Goal: Task Accomplishment & Management: Manage account settings

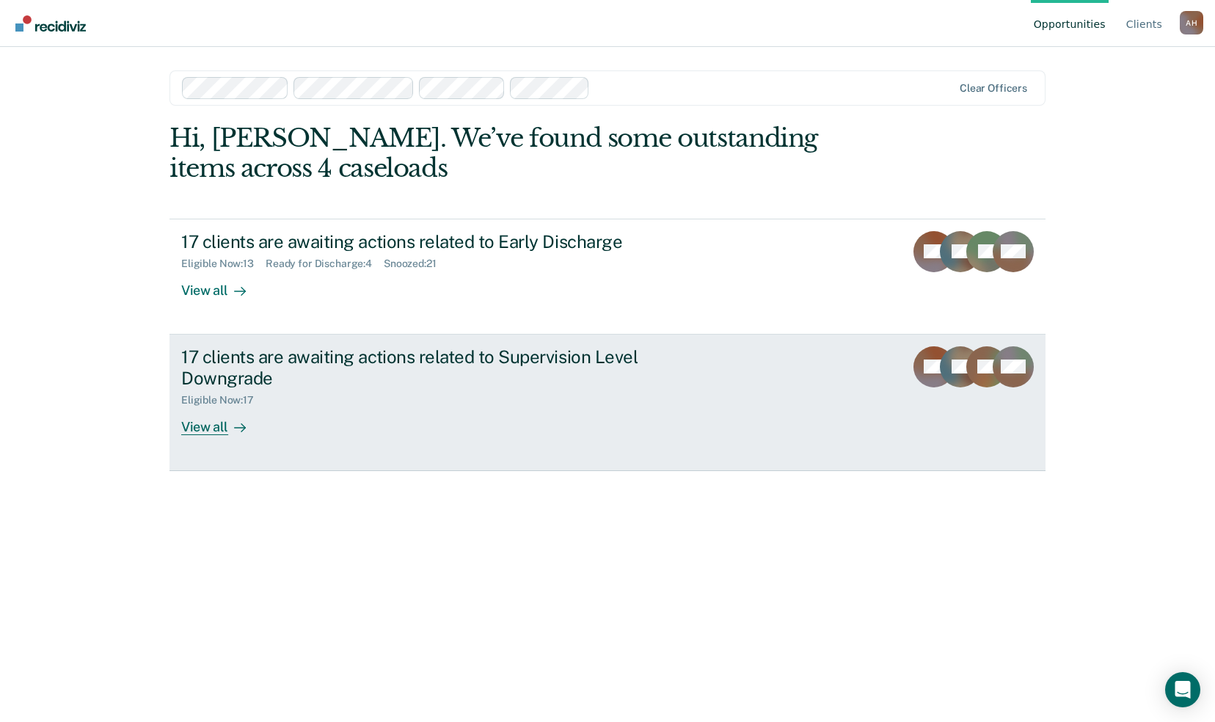
click at [258, 365] on div "17 clients are awaiting actions related to Supervision Level Downgrade" at bounding box center [438, 367] width 515 height 43
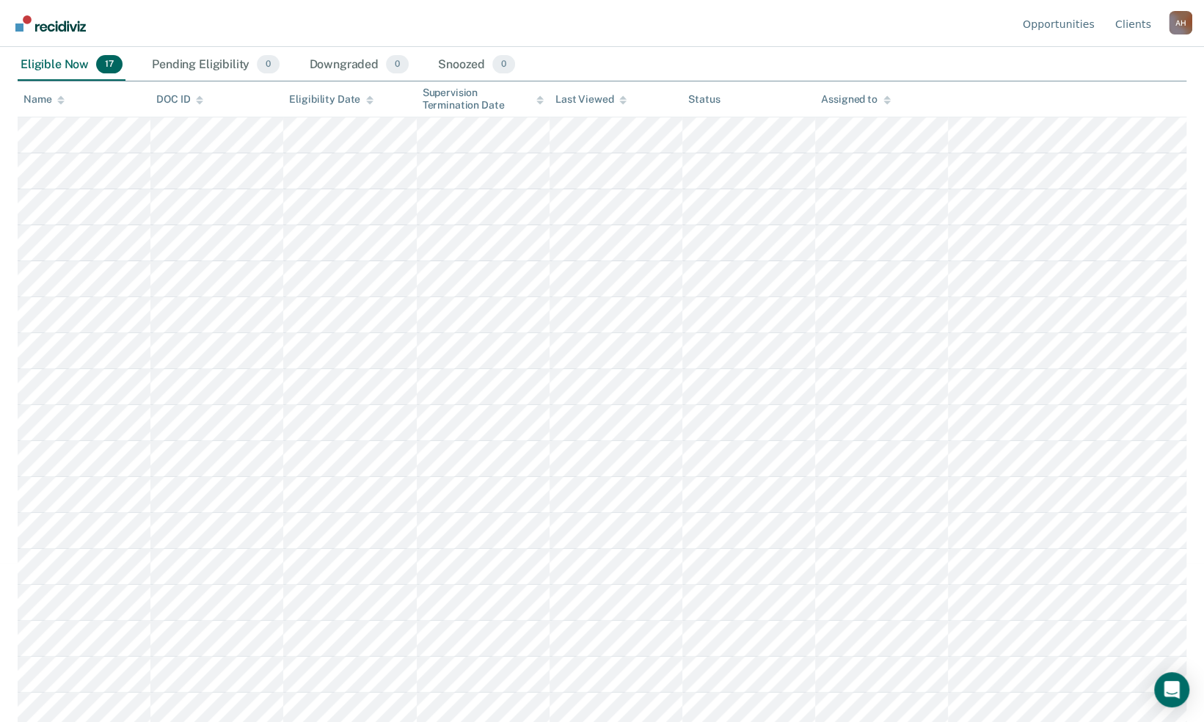
scroll to position [164, 0]
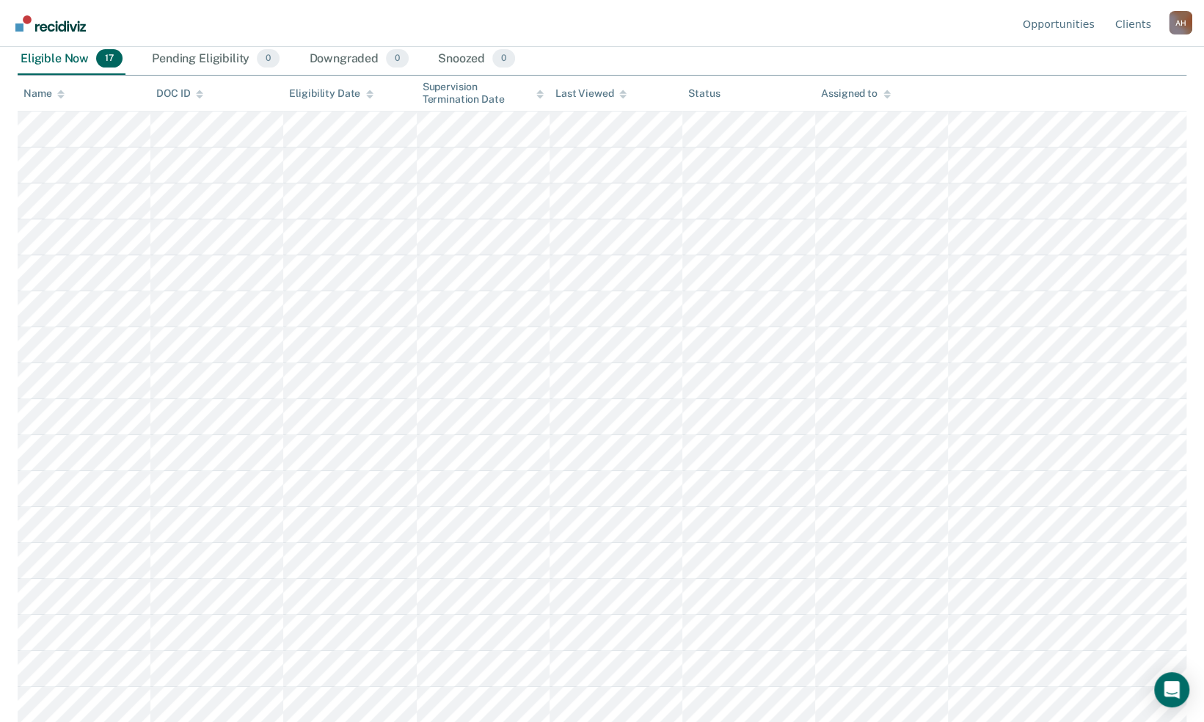
click at [40, 58] on div "Eligible Now 17" at bounding box center [72, 59] width 108 height 32
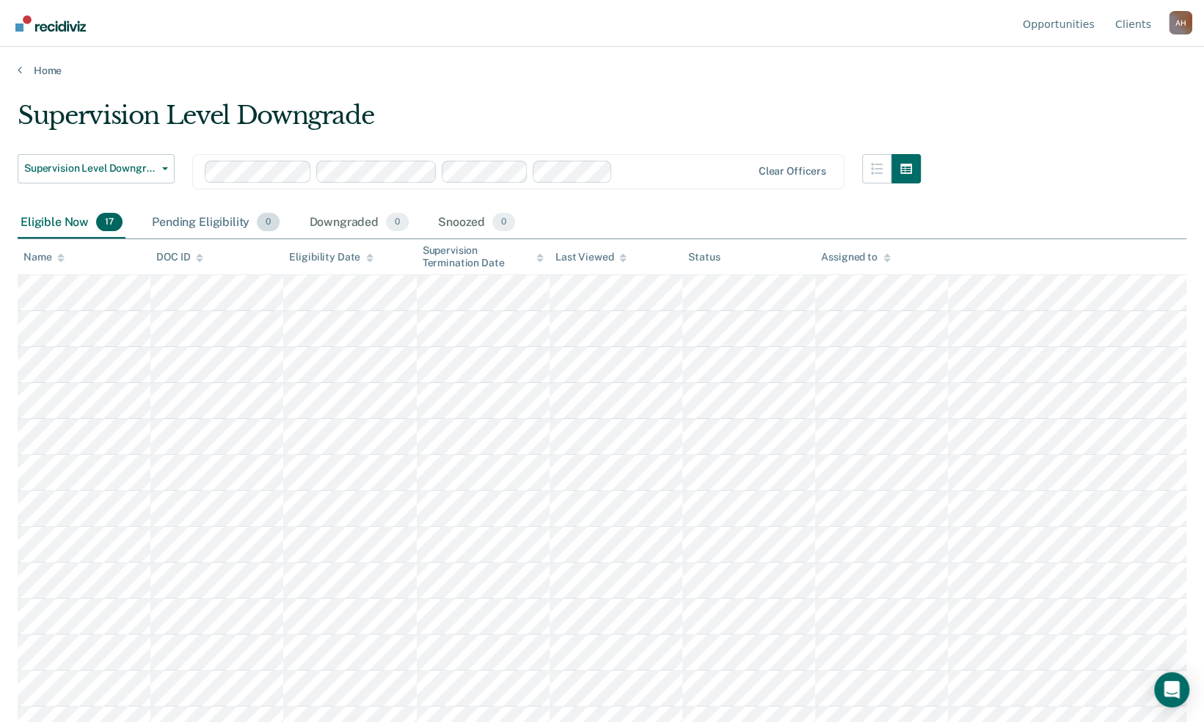
scroll to position [0, 0]
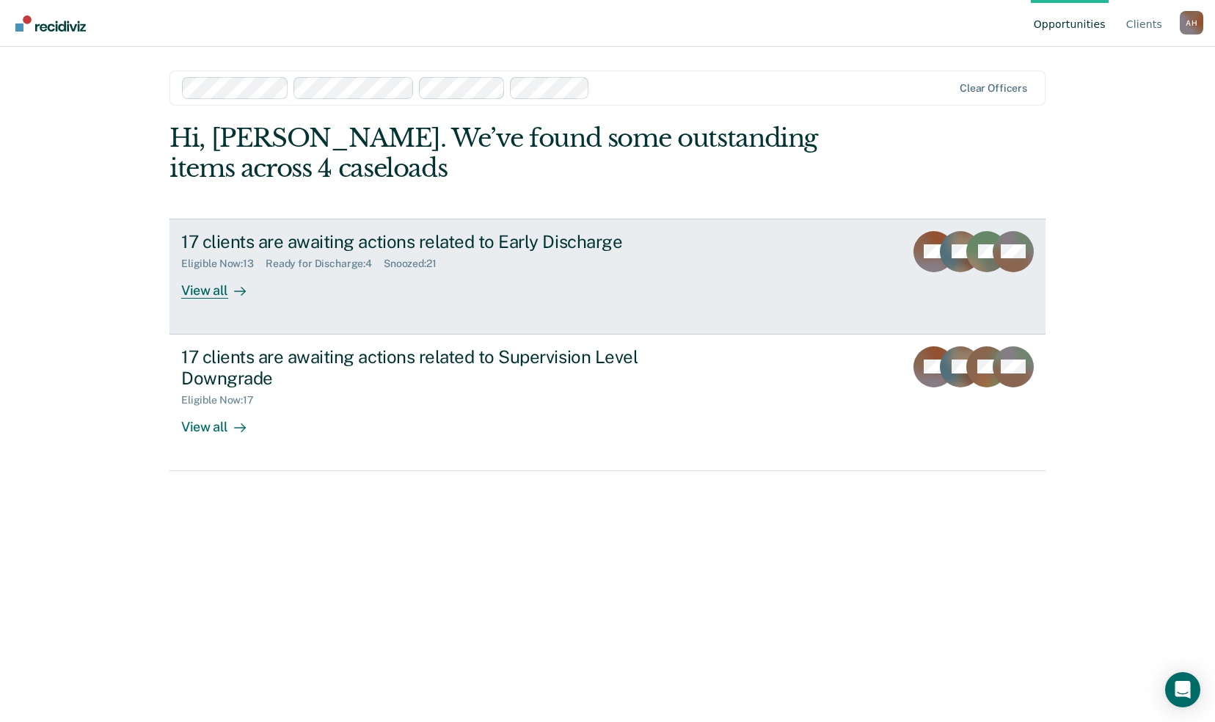
click at [483, 244] on div "17 clients are awaiting actions related to Early Discharge" at bounding box center [438, 241] width 515 height 21
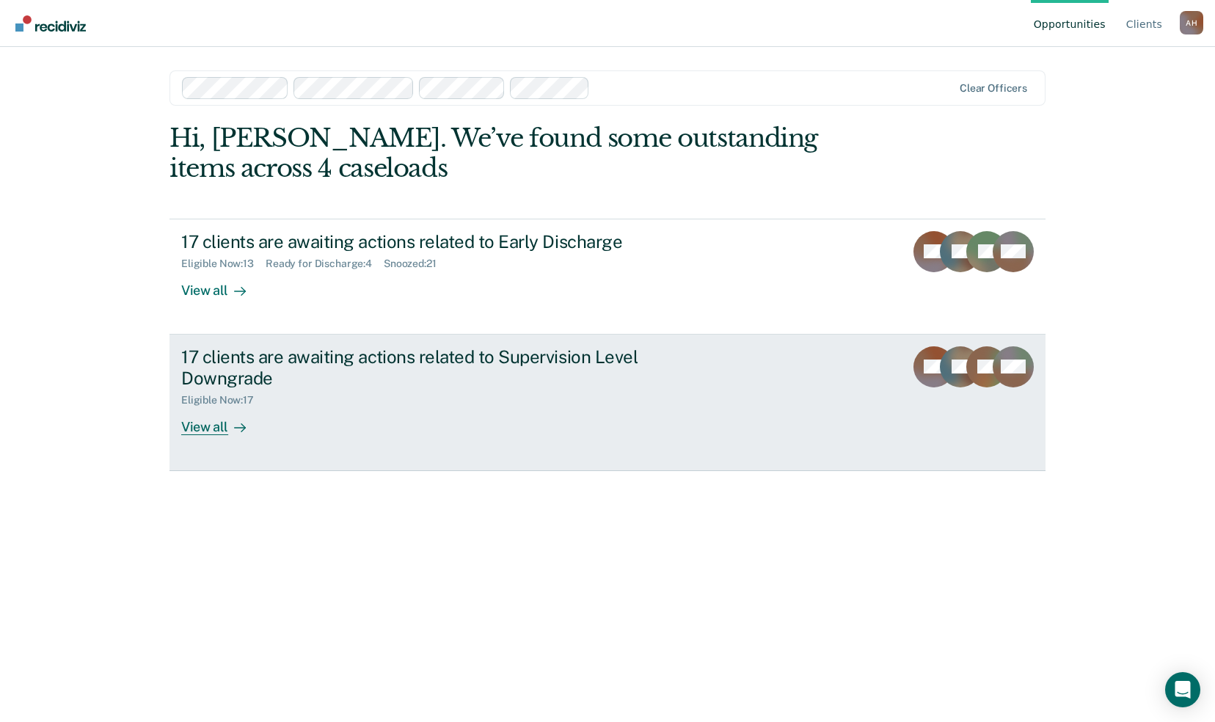
click at [437, 361] on div "17 clients are awaiting actions related to Supervision Level Downgrade" at bounding box center [438, 367] width 515 height 43
click at [443, 354] on div "17 clients are awaiting actions related to Supervision Level Downgrade" at bounding box center [438, 367] width 515 height 43
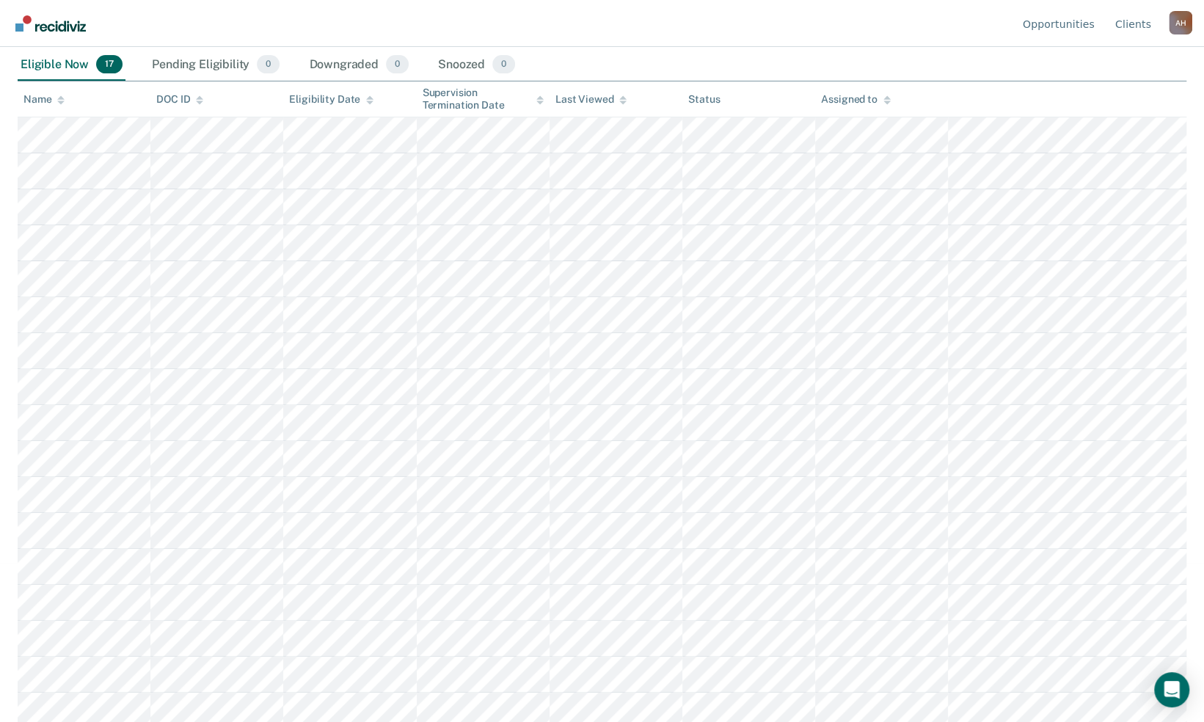
scroll to position [164, 0]
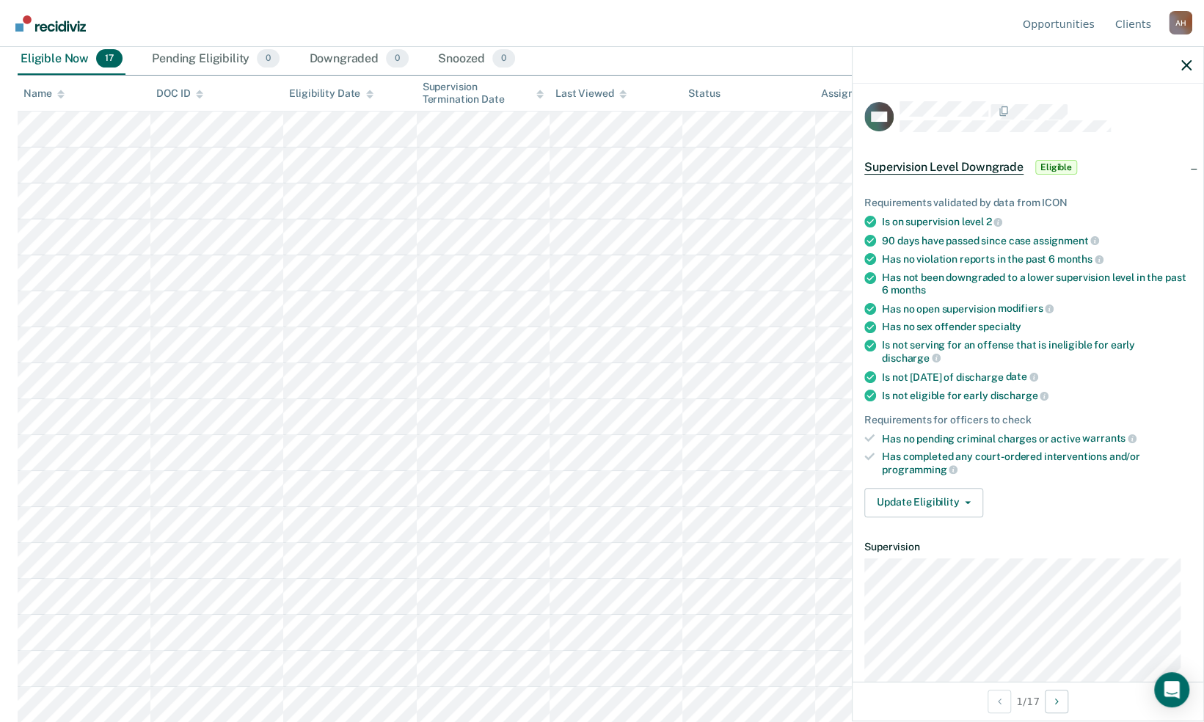
click at [759, 22] on nav "Opportunities Client s Alan Hoff A H Profile How it works Log Out" at bounding box center [602, 23] width 1180 height 46
click at [1193, 67] on div at bounding box center [1028, 65] width 351 height 37
click at [1189, 67] on icon "button" at bounding box center [1186, 65] width 10 height 10
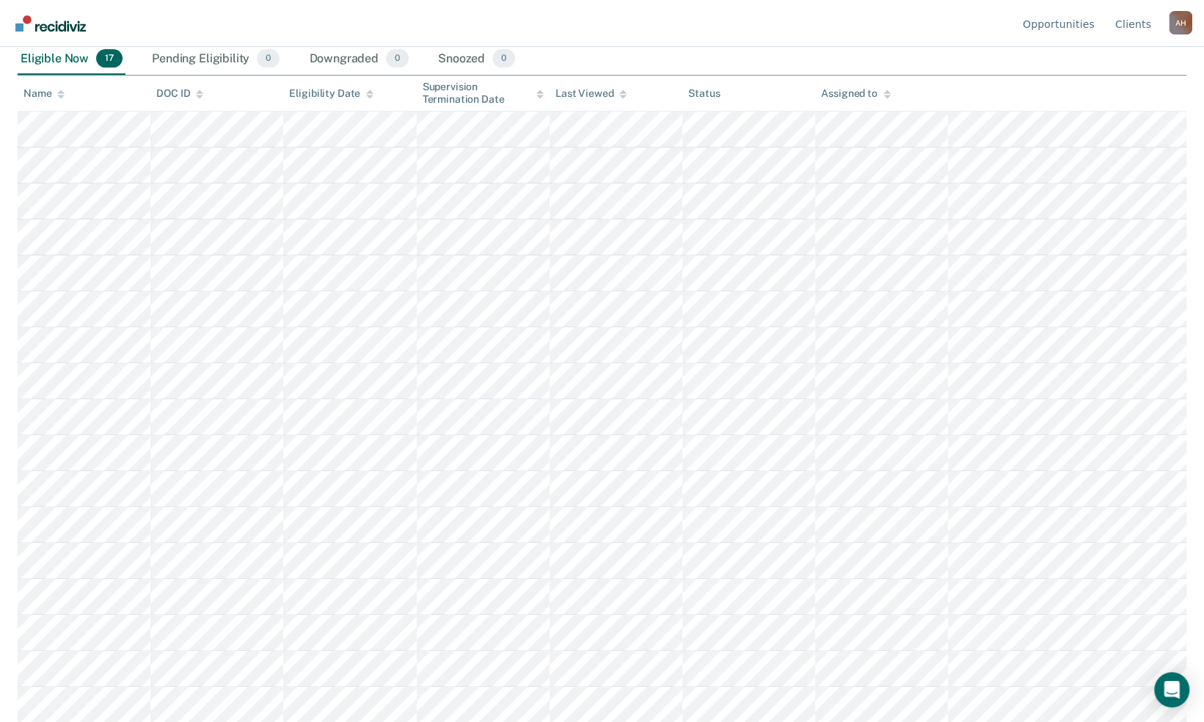
click at [47, 59] on div "Eligible Now 17" at bounding box center [72, 59] width 108 height 32
